Goal: Task Accomplishment & Management: Manage account settings

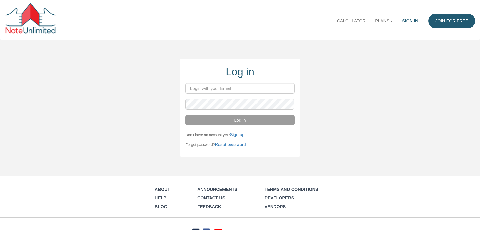
type input "[EMAIL_ADDRESS][DOMAIN_NAME]"
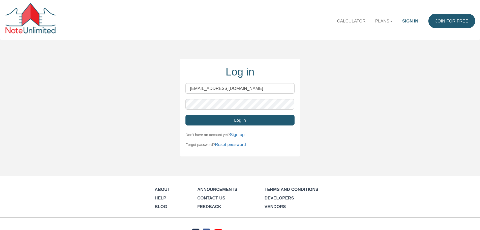
click at [251, 120] on button "Log in" at bounding box center [240, 120] width 109 height 11
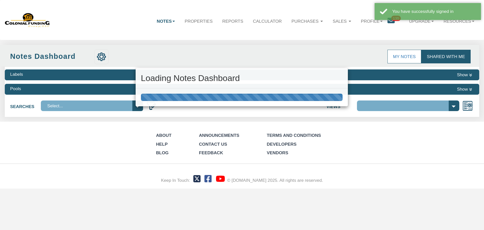
select select "316"
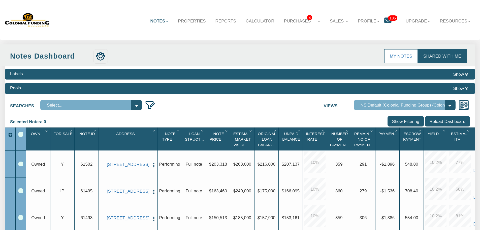
scroll to position [171, 0]
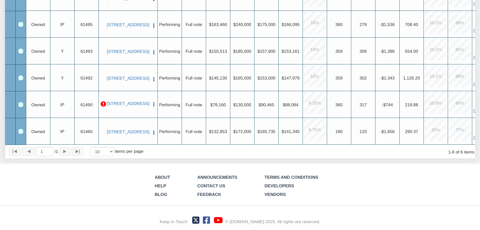
click at [103, 101] on p at bounding box center [104, 104] width 6 height 6
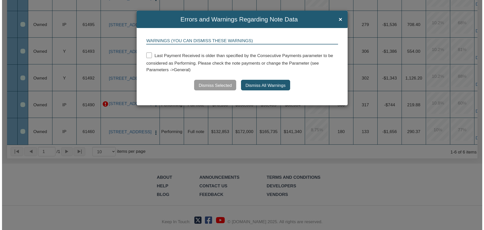
scroll to position [172, 0]
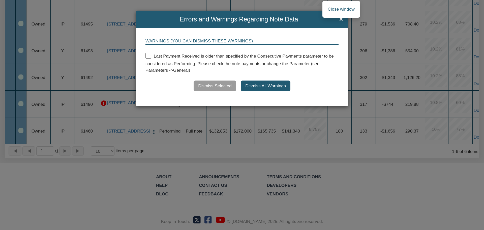
click at [341, 18] on span "×" at bounding box center [341, 19] width 4 height 7
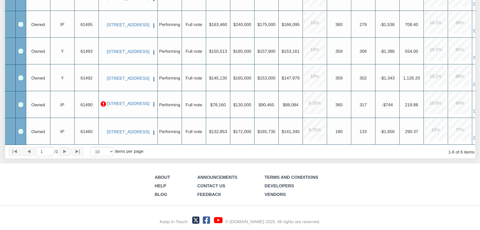
scroll to position [0, 0]
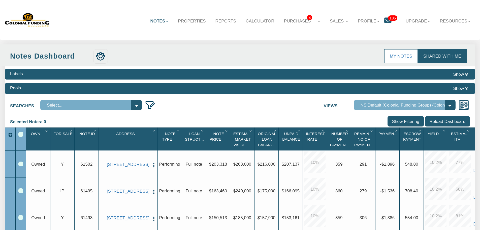
click at [450, 107] on select "Default View NS Default (Colonial Funding Group) (Colonial Funding Group)" at bounding box center [405, 105] width 102 height 11
click at [354, 100] on select "Default View NS Default (Colonial Funding Group) (Colonial Funding Group)" at bounding box center [405, 105] width 102 height 11
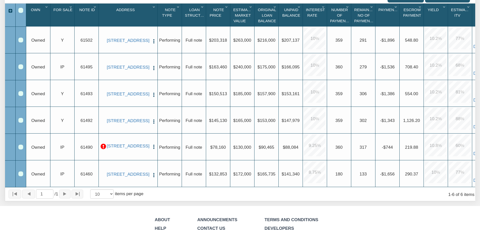
scroll to position [0, 19]
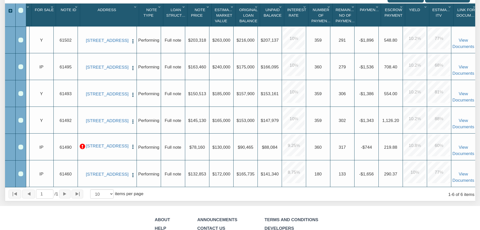
click at [474, 7] on icon "Column Menu" at bounding box center [475, 7] width 6 height 4
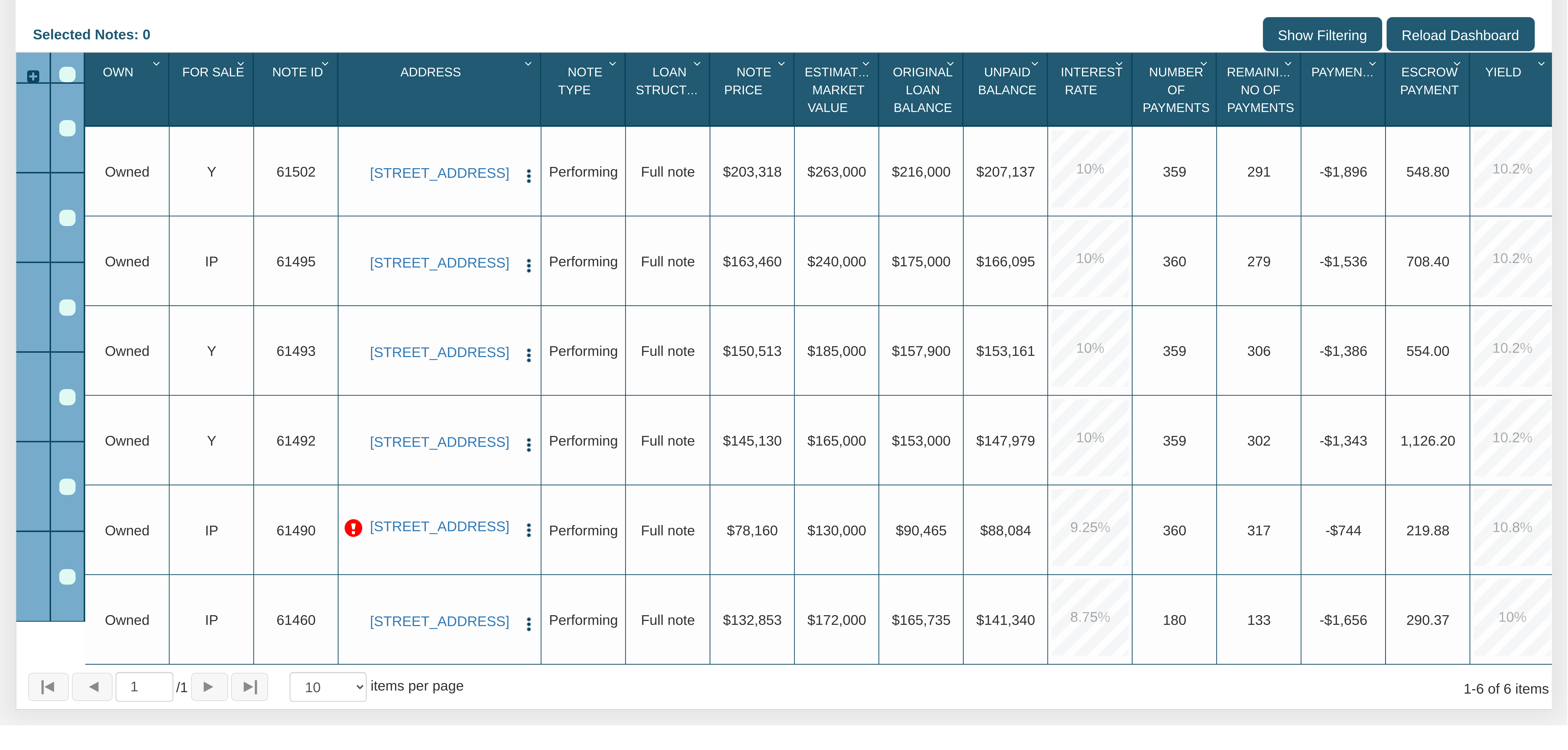
scroll to position [0, 0]
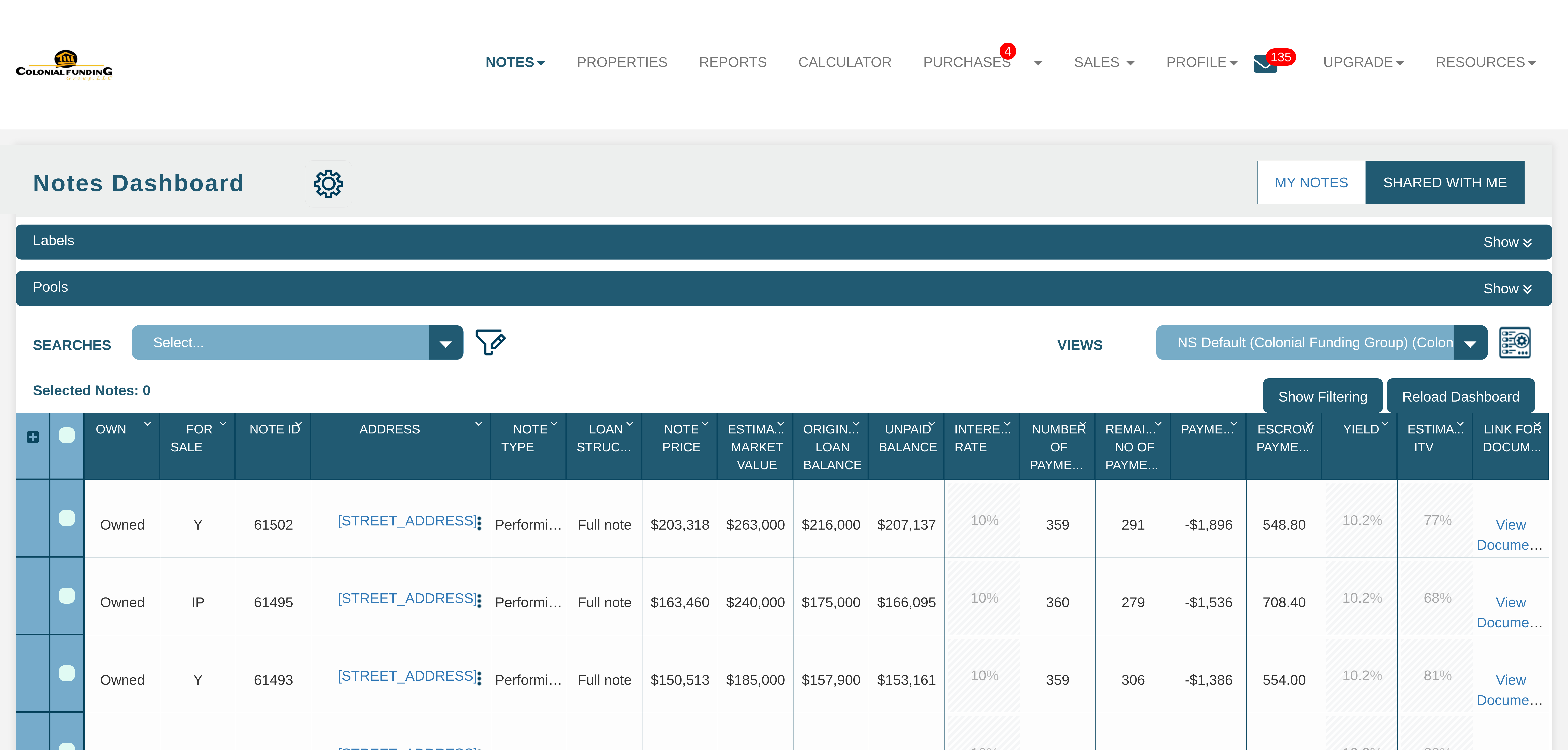
drag, startPoint x: 1461, startPoint y: 2, endPoint x: 975, endPoint y: 368, distance: 608.4
click at [392, 187] on div "Labels Show Pools Show Searches Select... Views Default View" at bounding box center [784, 601] width 1537 height 768
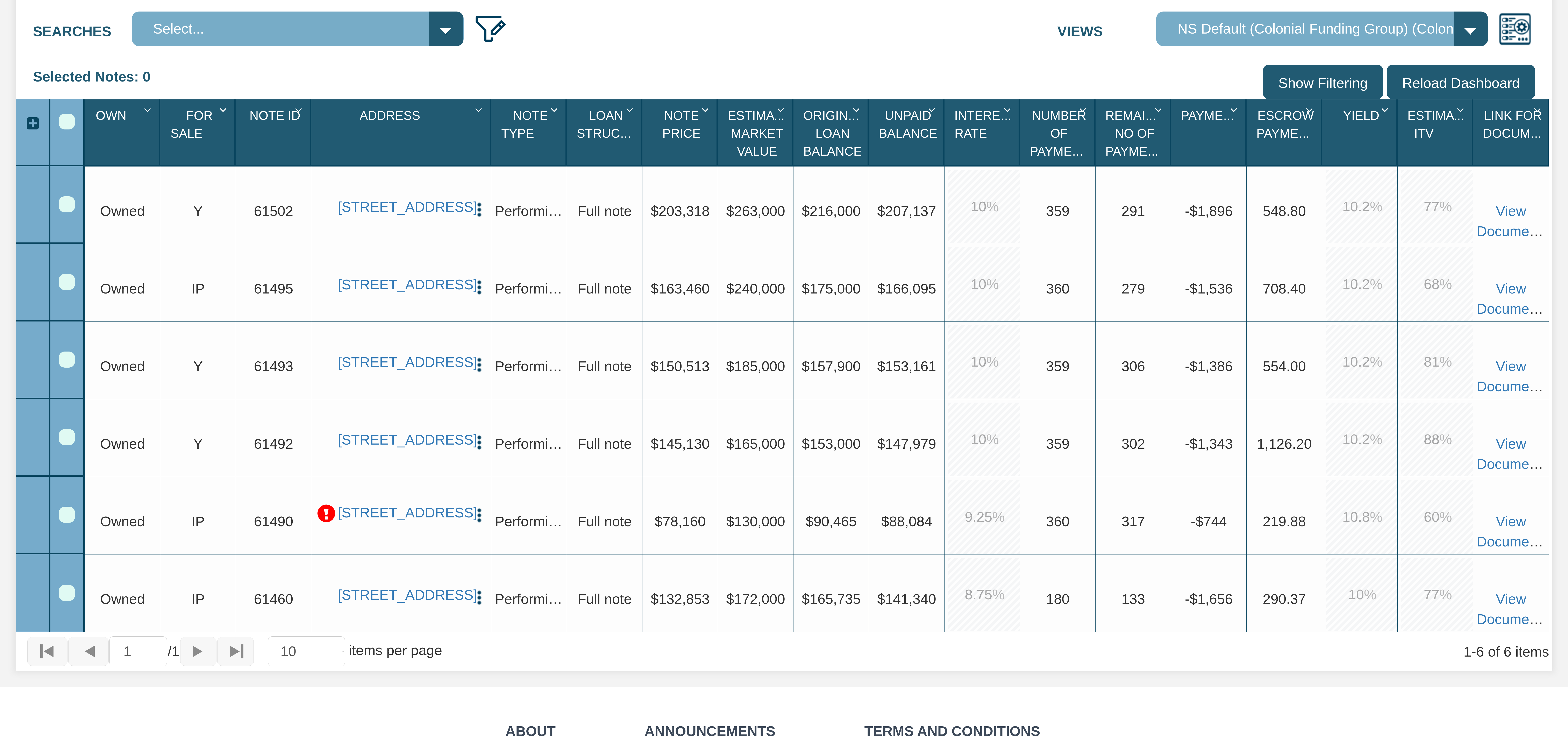
scroll to position [312, 0]
